Goal: Task Accomplishment & Management: Complete application form

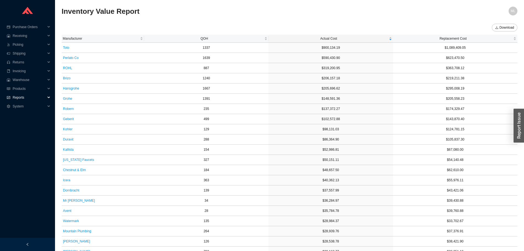
click at [20, 97] on span "Reports" at bounding box center [29, 97] width 33 height 9
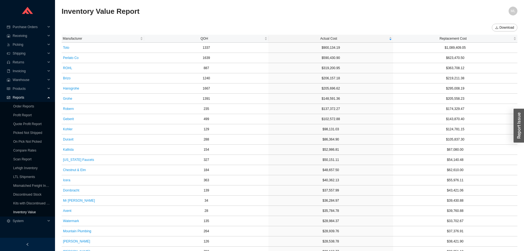
click at [24, 210] on link "Inventory Value" at bounding box center [24, 212] width 23 height 4
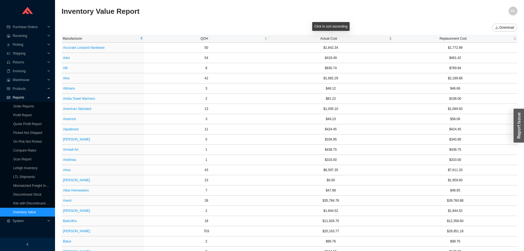
click at [330, 36] on div "Actual Cost" at bounding box center [331, 39] width 122 height 6
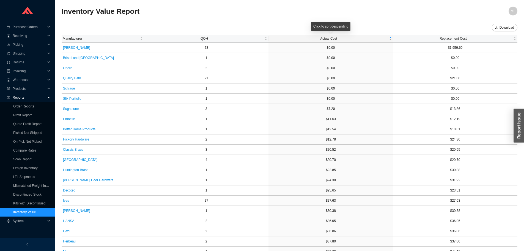
click at [330, 36] on div "Actual Cost" at bounding box center [331, 39] width 122 height 6
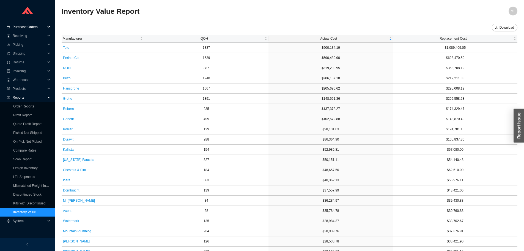
click at [26, 26] on span "Purchase Orders" at bounding box center [29, 27] width 33 height 9
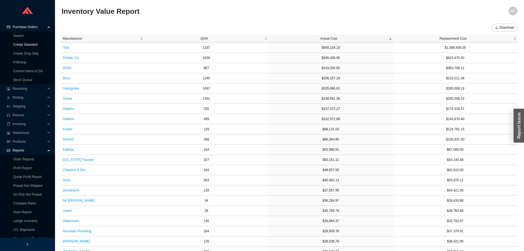
click at [23, 45] on link "Create Standard" at bounding box center [25, 45] width 24 height 4
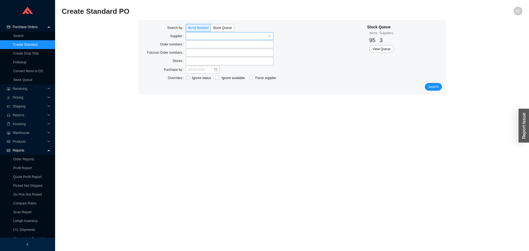
click at [193, 36] on input "search" at bounding box center [228, 35] width 80 height 7
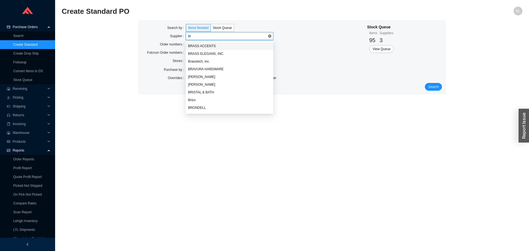
type input "bri"
click at [192, 59] on div "Brizo" at bounding box center [229, 61] width 83 height 5
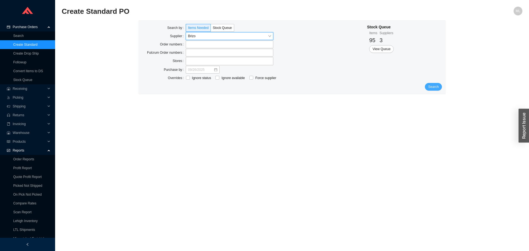
click at [433, 85] on span "Search" at bounding box center [433, 87] width 10 height 6
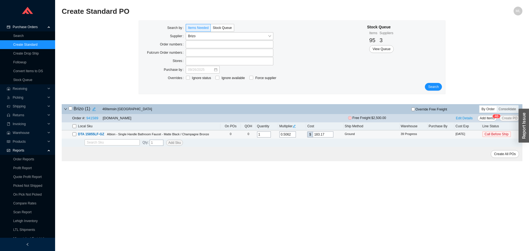
click at [74, 134] on input "checkbox" at bounding box center [74, 134] width 4 height 4
checkbox input "true"
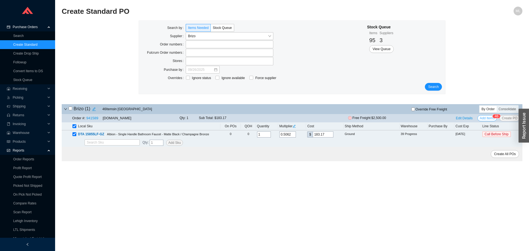
click at [485, 116] on span "Add Items" at bounding box center [486, 118] width 15 height 6
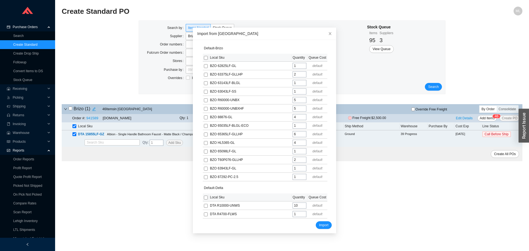
click at [204, 57] on input "checkbox" at bounding box center [206, 58] width 4 height 4
checkbox input "true"
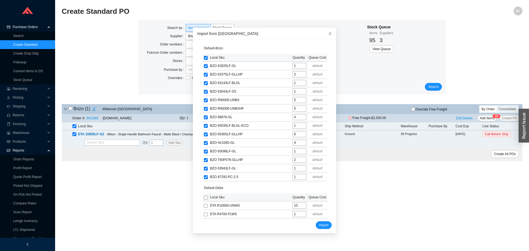
checkbox input "true"
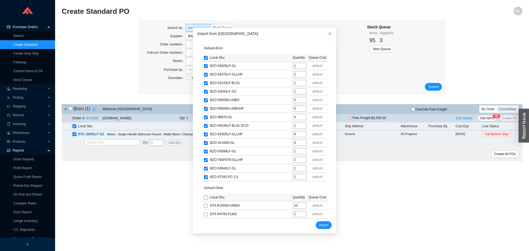
checkbox input "true"
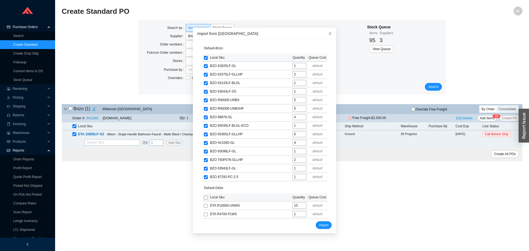
checkbox input "true"
click at [204, 197] on input "checkbox" at bounding box center [206, 197] width 4 height 4
checkbox input "true"
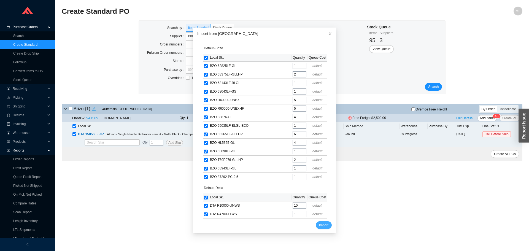
click at [319, 224] on span "Import" at bounding box center [323, 225] width 9 height 6
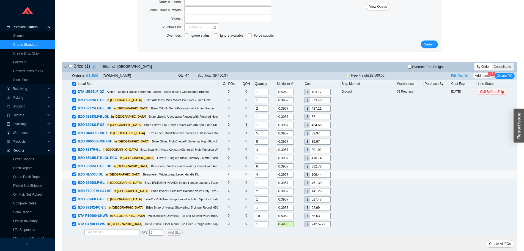
scroll to position [15, 0]
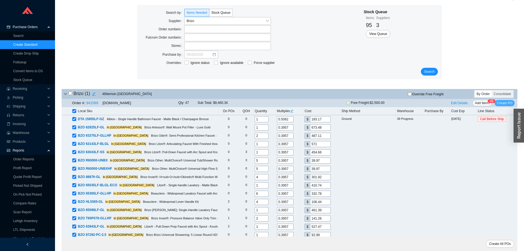
click at [507, 102] on span "Create PO" at bounding box center [505, 103] width 16 height 6
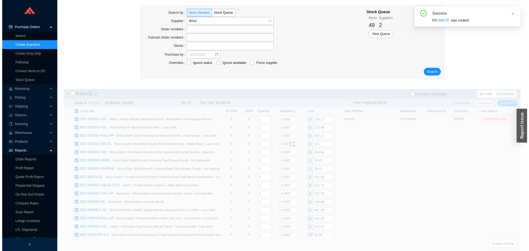
scroll to position [0, 0]
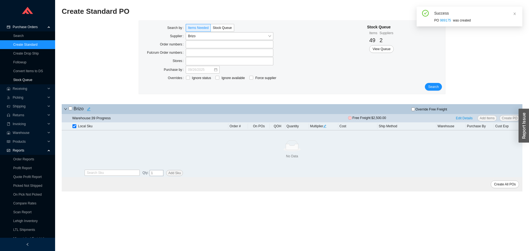
click at [25, 80] on link "Stock Queue" at bounding box center [22, 80] width 19 height 4
